Goal: Task Accomplishment & Management: Use online tool/utility

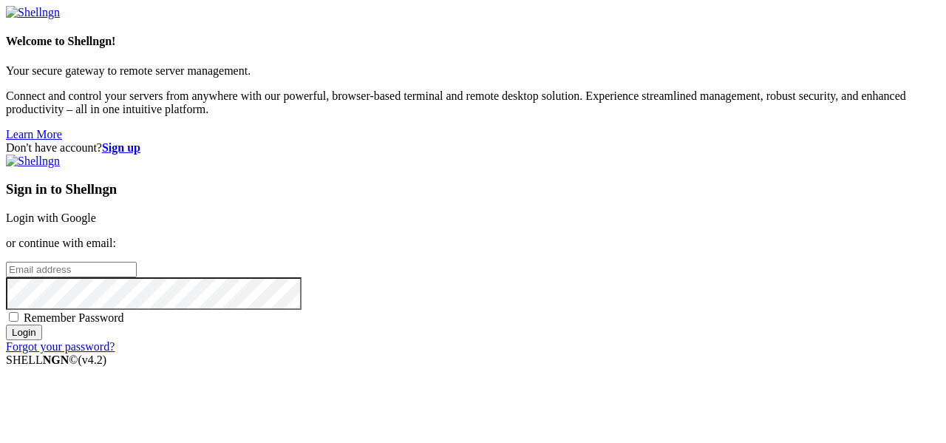
click at [96, 211] on link "Login with Google" at bounding box center [51, 217] width 90 height 13
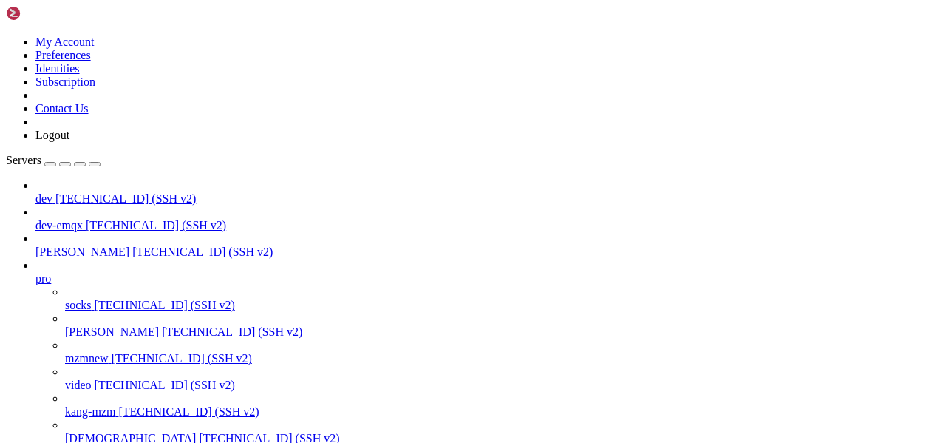
scroll to position [151, 0]
click at [162, 325] on span "[TECHNICAL_ID] (SSH v2)" at bounding box center [232, 331] width 140 height 13
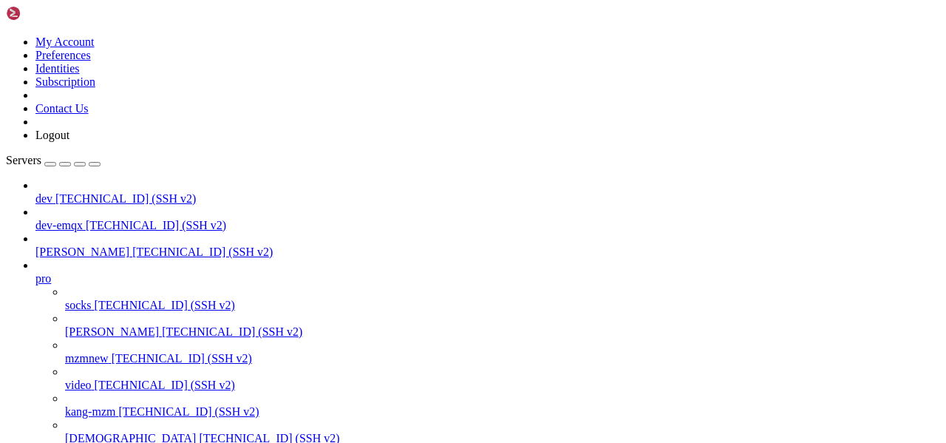
scroll to position [442, 0]
drag, startPoint x: 36, startPoint y: 960, endPoint x: 100, endPoint y: 961, distance: 64.3
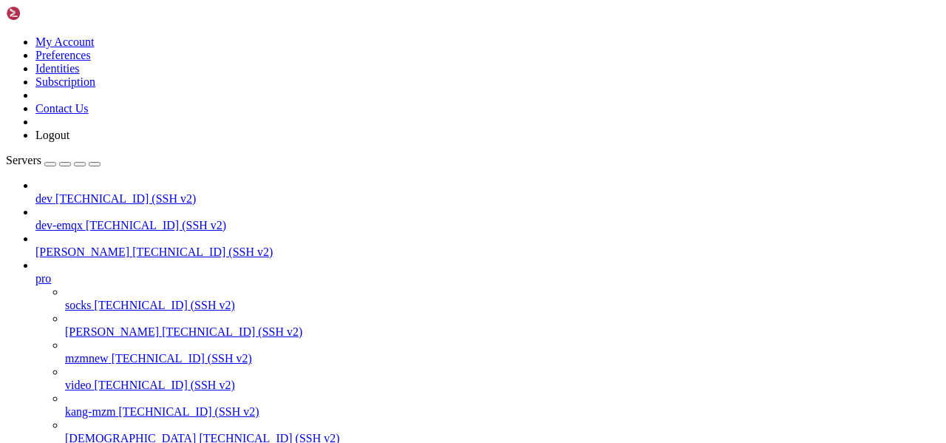
copy x-row "Ticker:BTC"
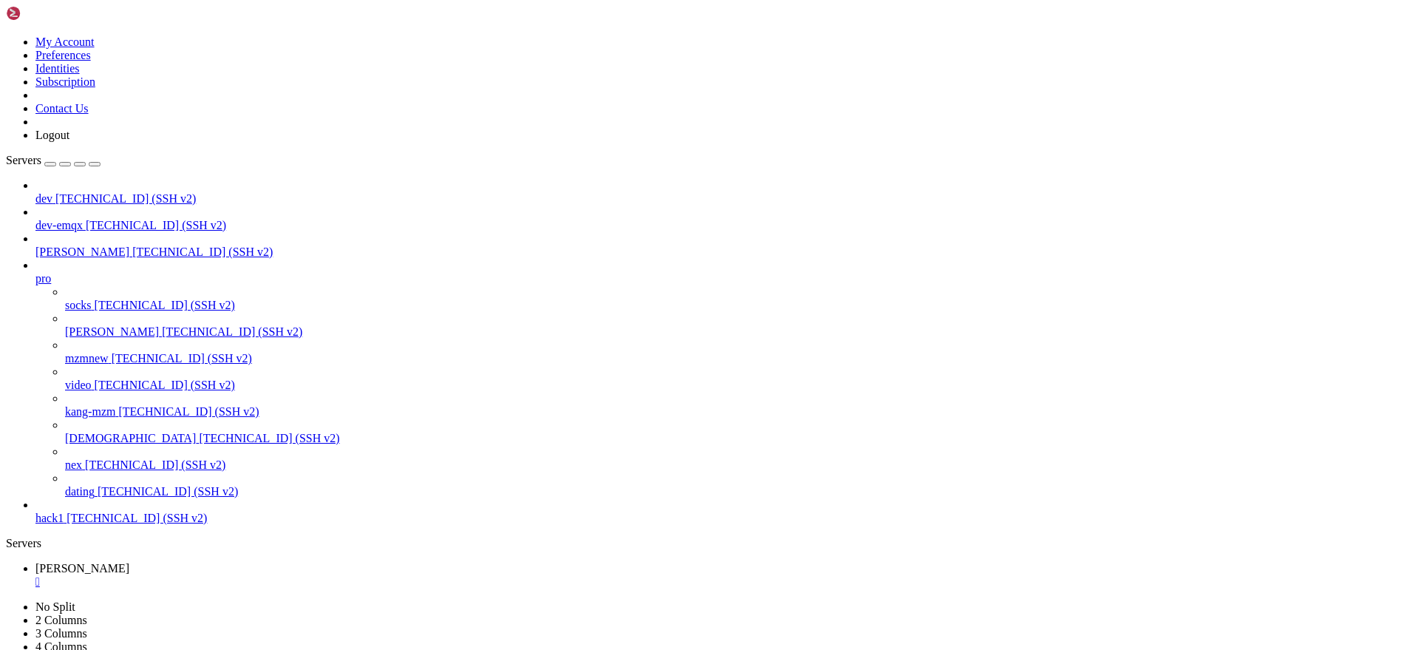
scroll to position [0, 0]
drag, startPoint x: 134, startPoint y: 1213, endPoint x: 205, endPoint y: 1216, distance: 70.3
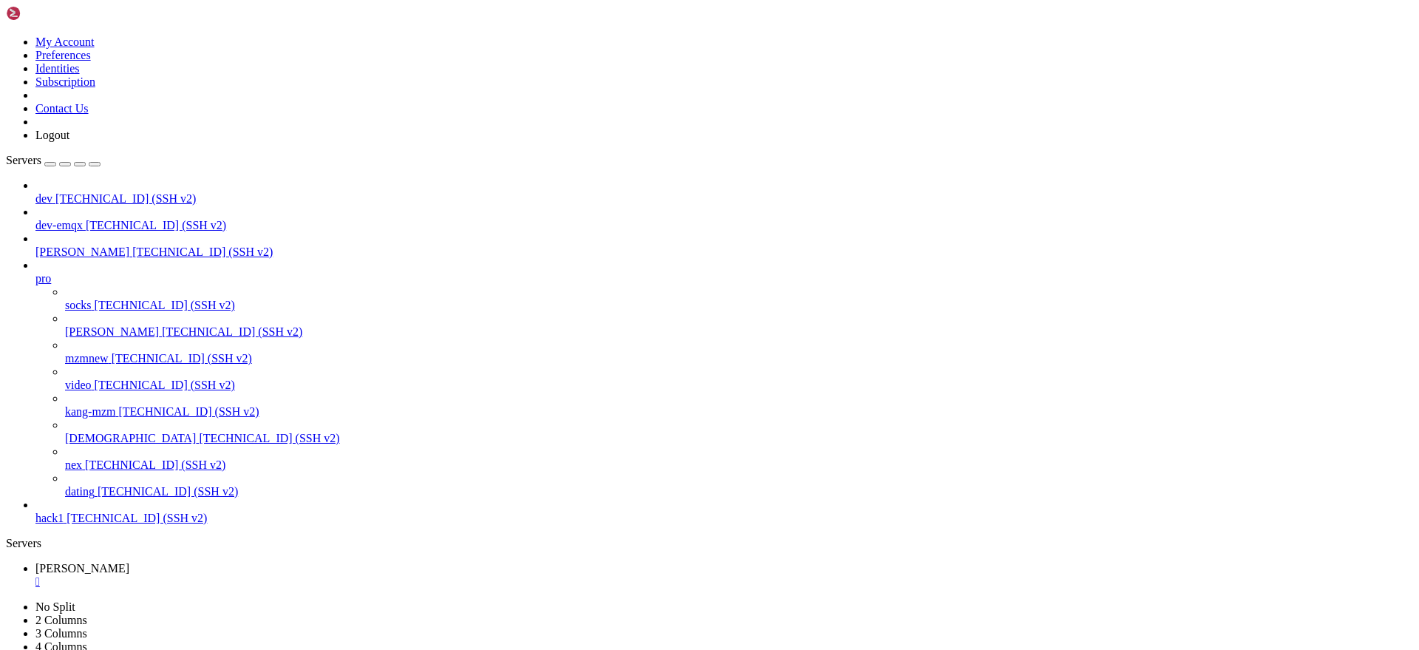
copy x-row "Ticker:BTC"
